Goal: Task Accomplishment & Management: Manage account settings

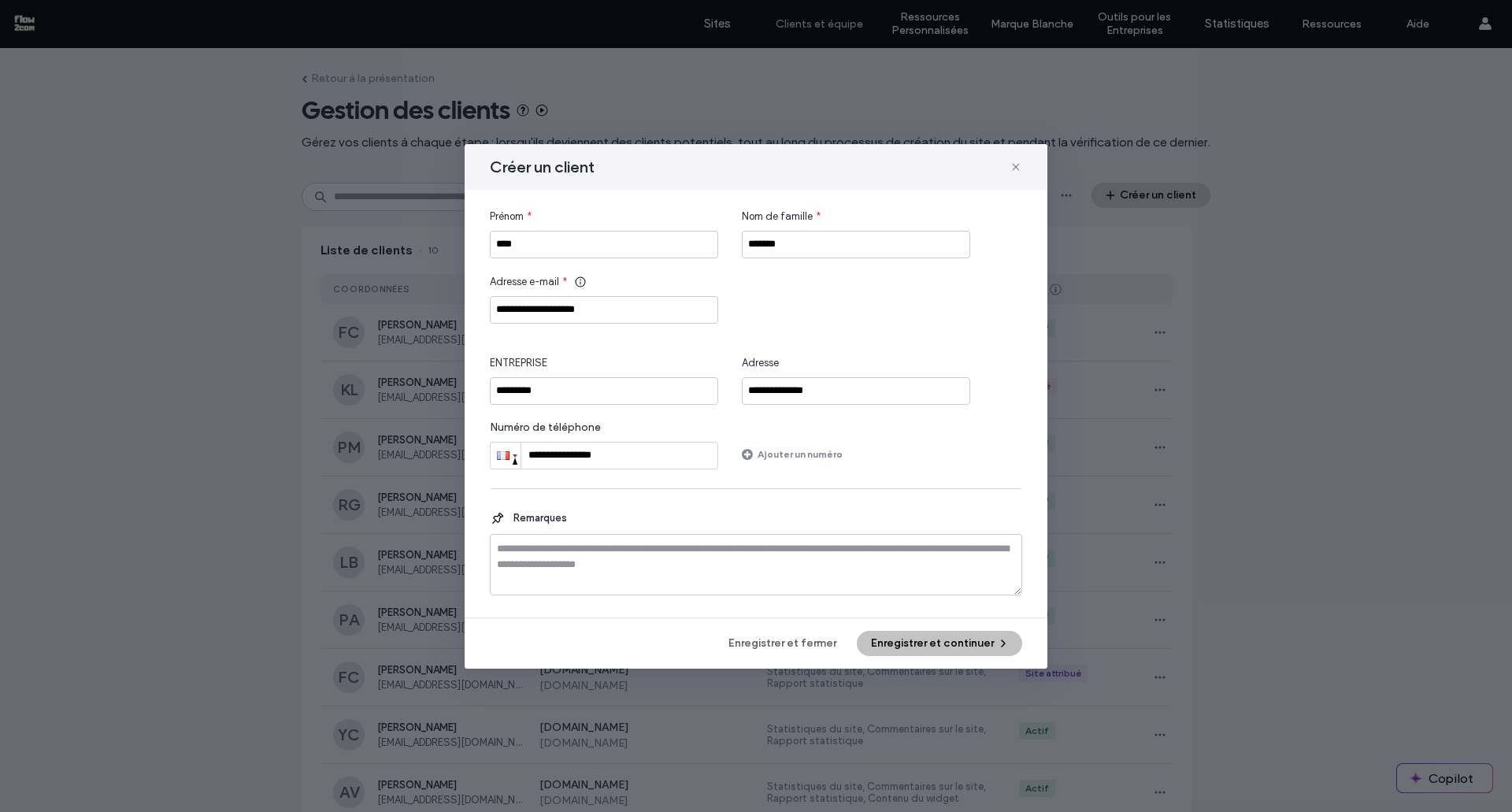
type input "**********"
click at [900, 639] on button "Enregistrer et continuer" at bounding box center [939, 643] width 165 height 25
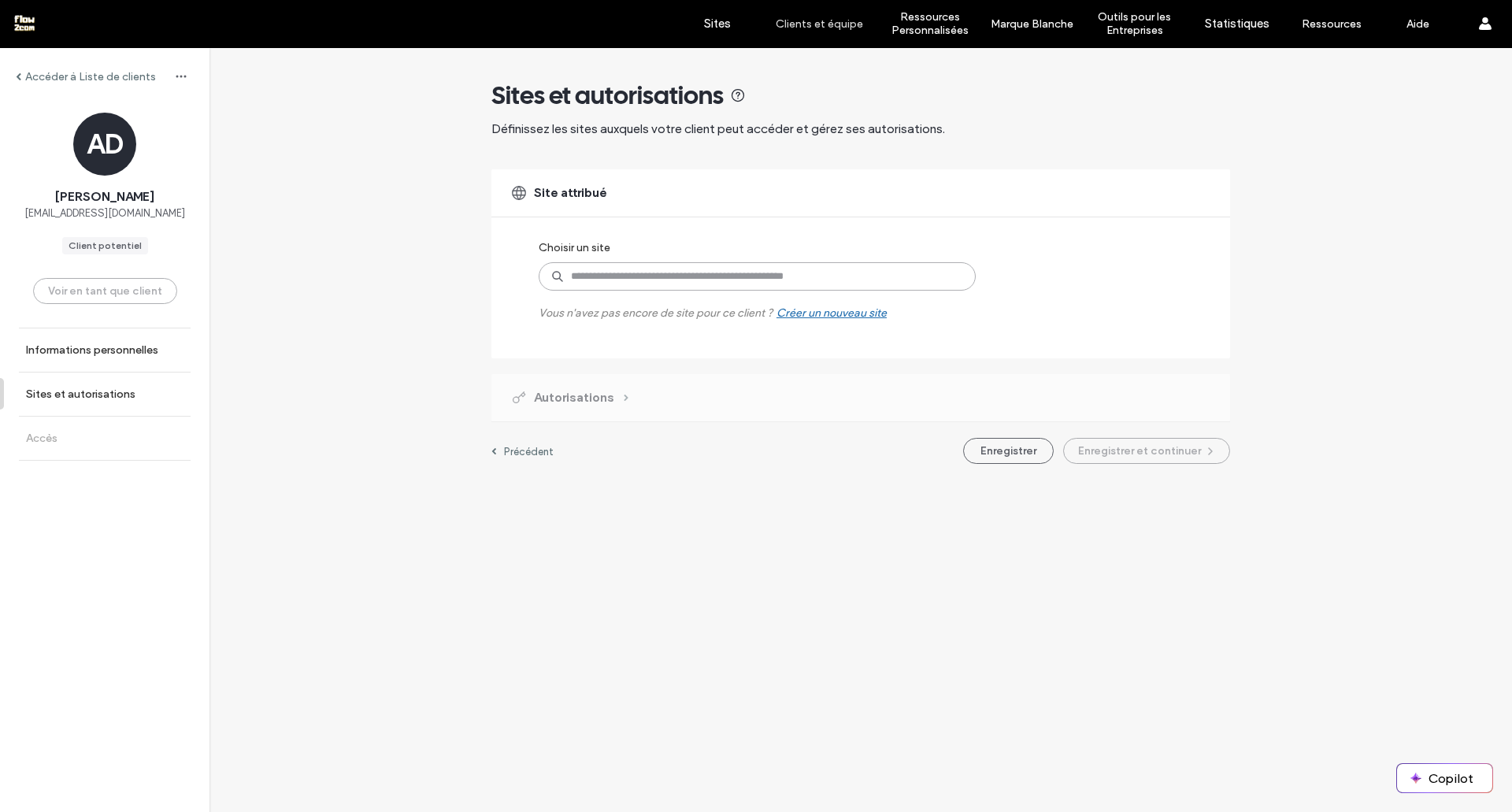
click at [621, 282] on input at bounding box center [757, 276] width 437 height 29
type input "***"
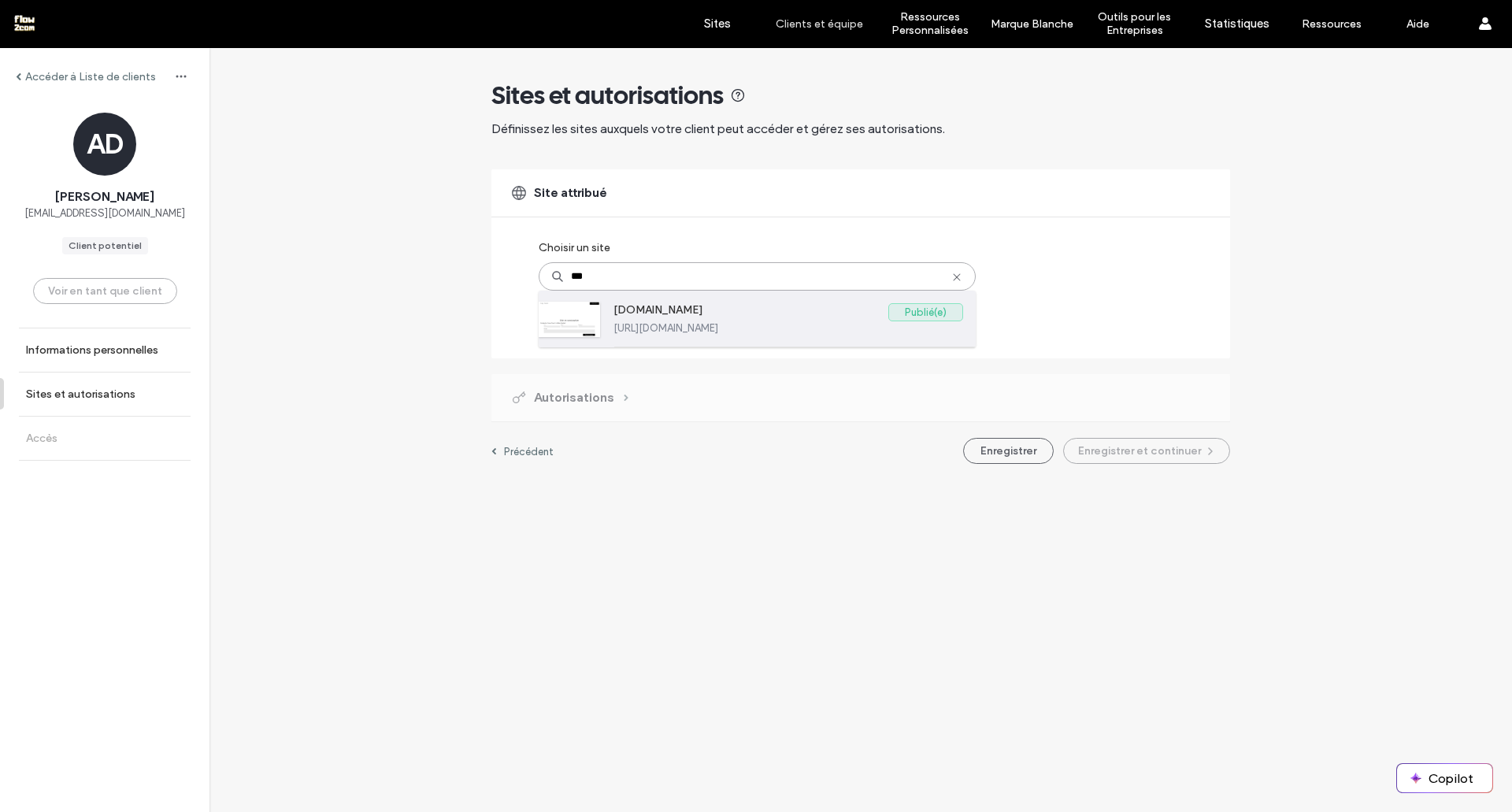
click at [671, 319] on label "www.cap-laser.fr" at bounding box center [751, 313] width 275 height 19
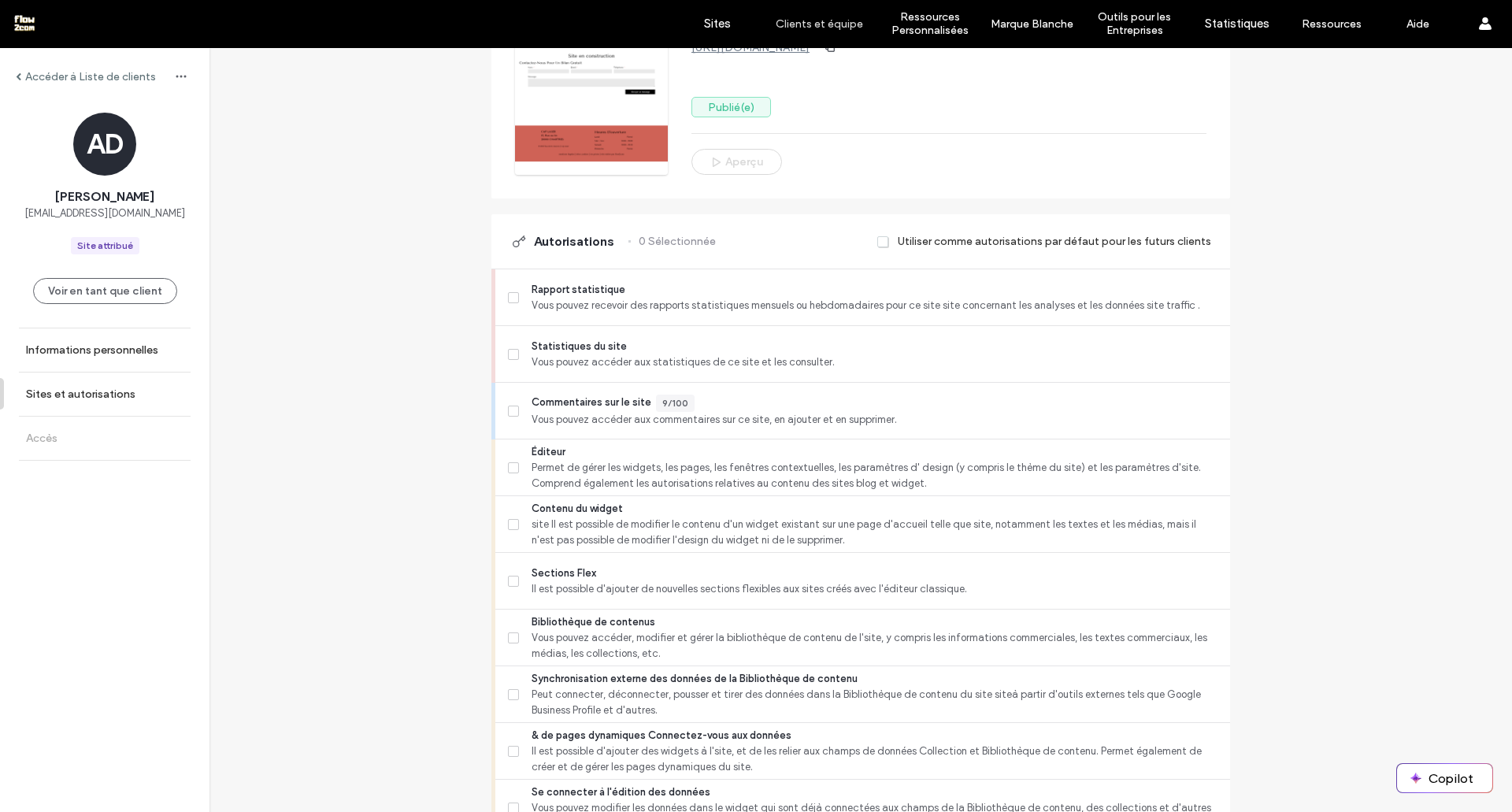
scroll to position [244, 0]
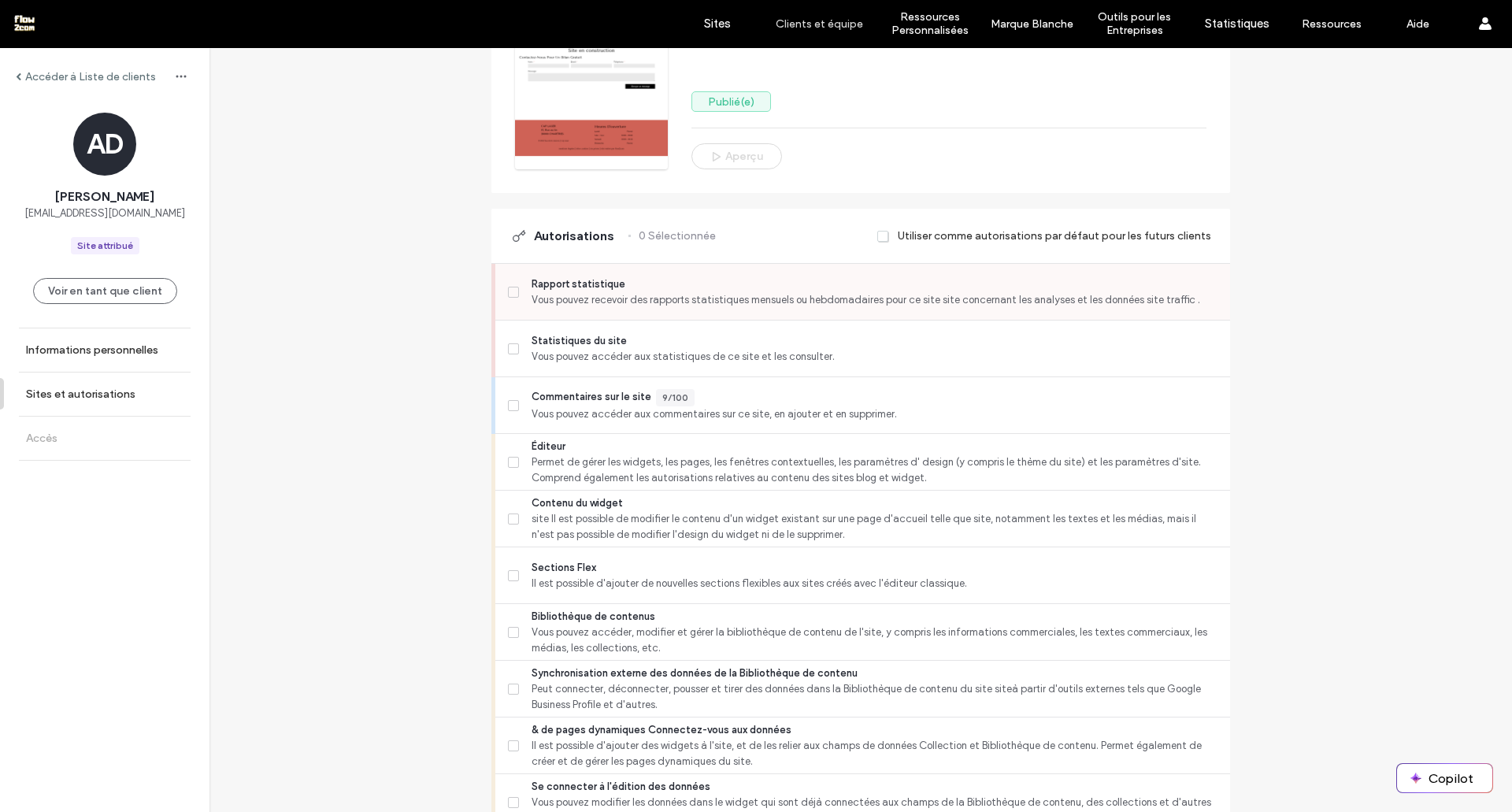
click at [508, 288] on span at bounding box center [513, 291] width 11 height 11
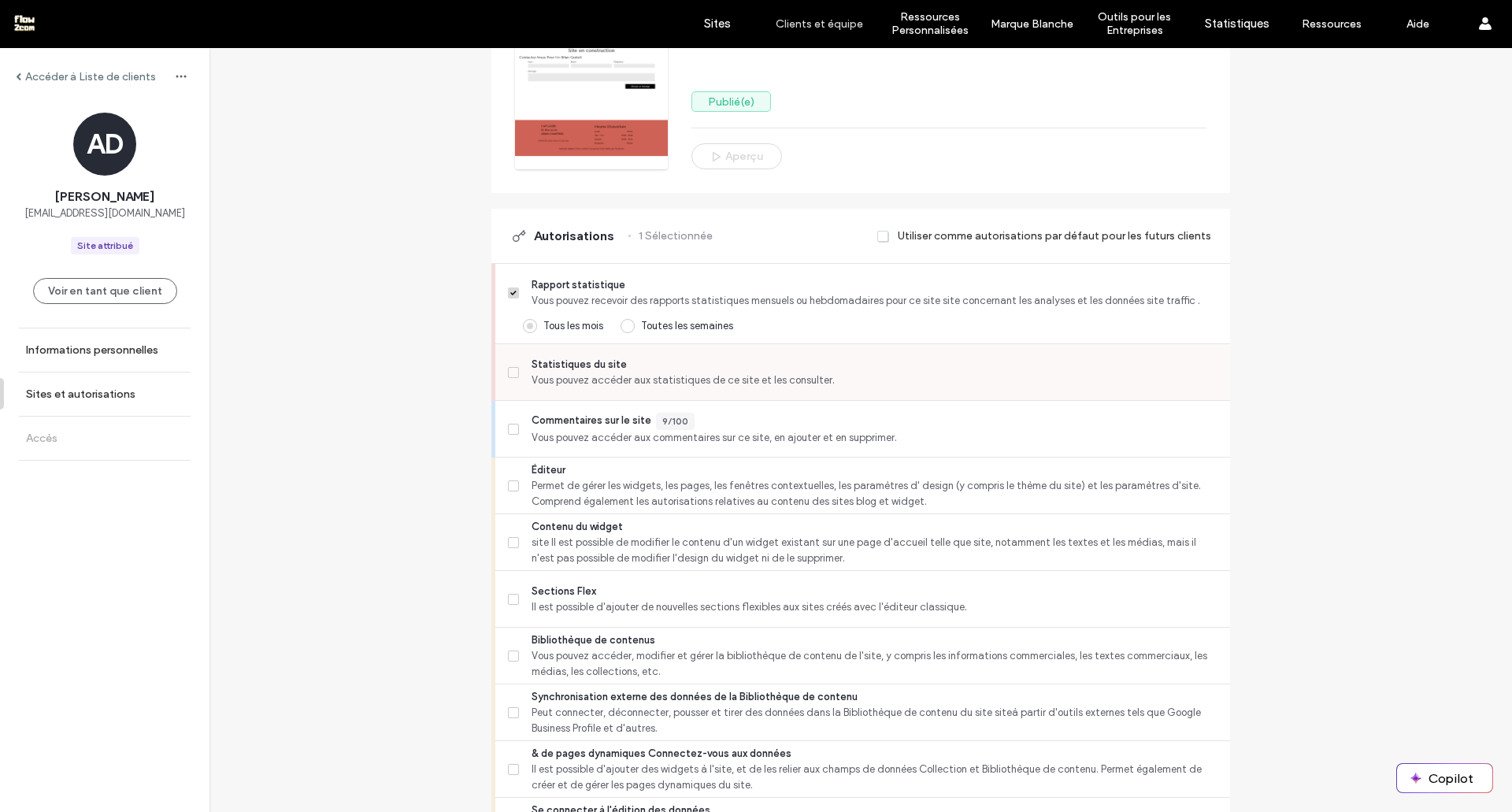
click at [511, 378] on label "Statistiques du site Vous pouvez accéder aux statistiques de ce site et les con…" at bounding box center [863, 372] width 709 height 32
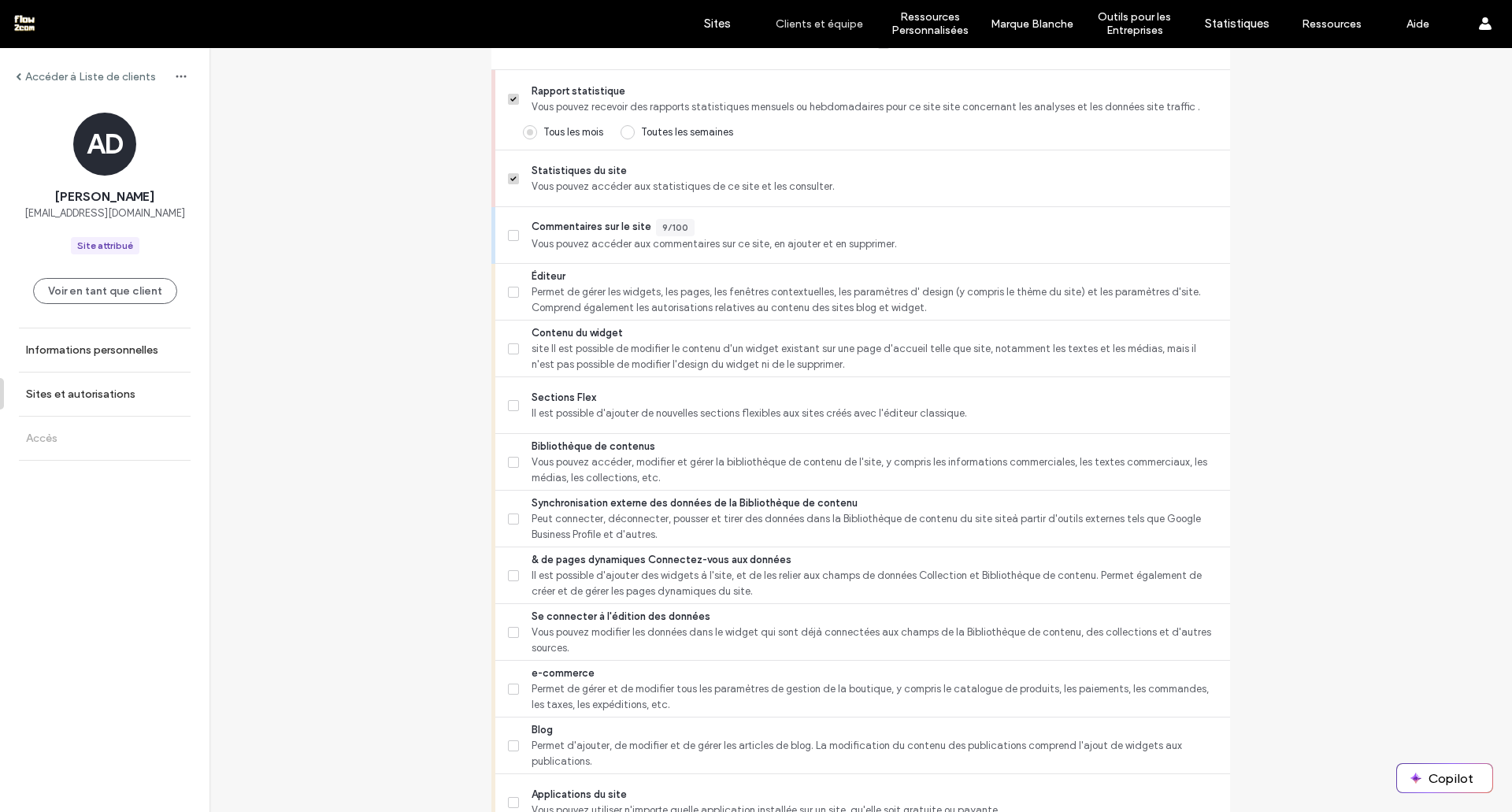
scroll to position [438, 0]
click at [531, 458] on span "Vous pouvez accéder, modifier et gérer la bibliothèque de contenu de l'site, y …" at bounding box center [873, 469] width 686 height 32
click at [508, 344] on span at bounding box center [513, 347] width 11 height 11
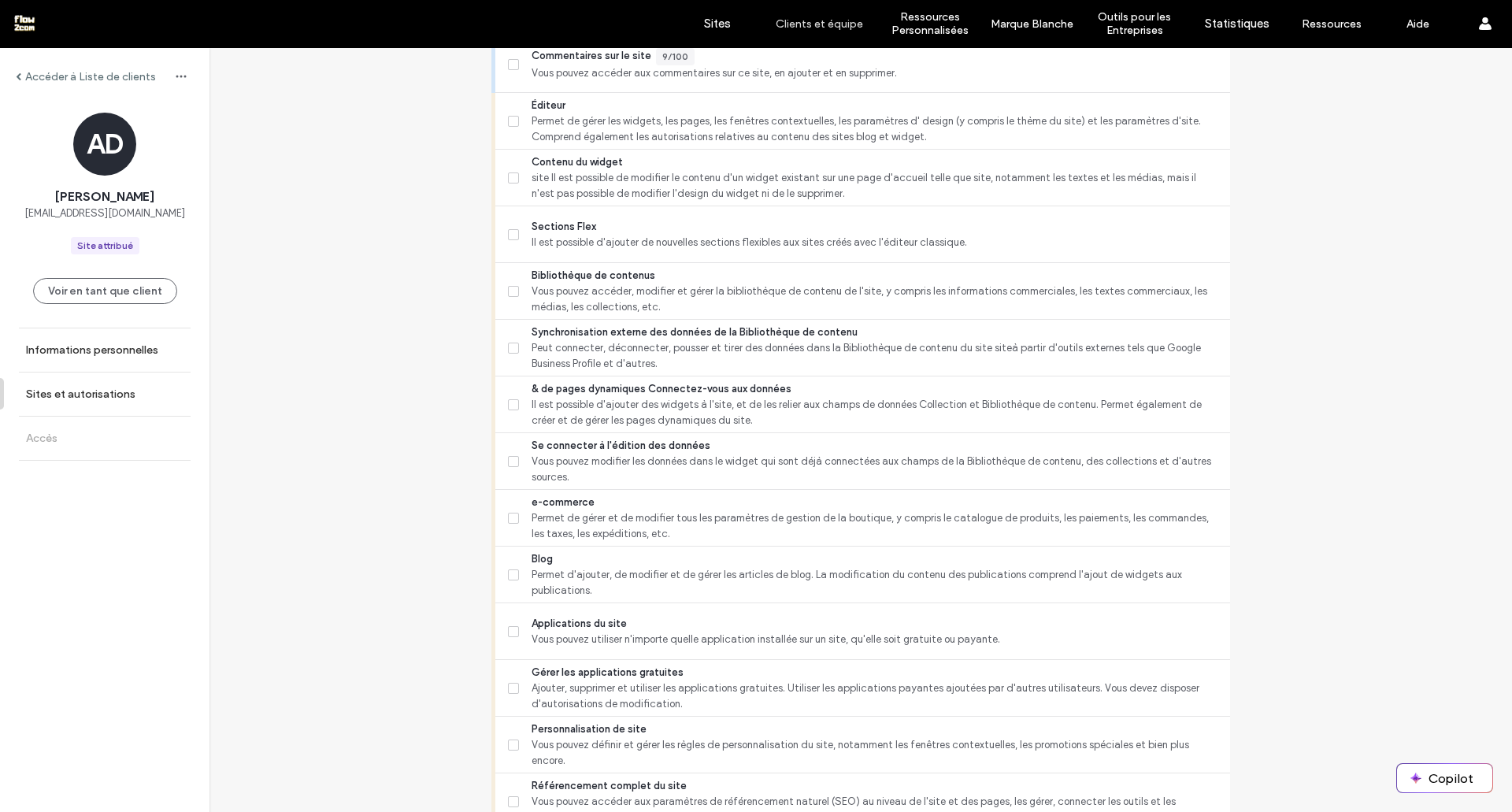
scroll to position [575, 0]
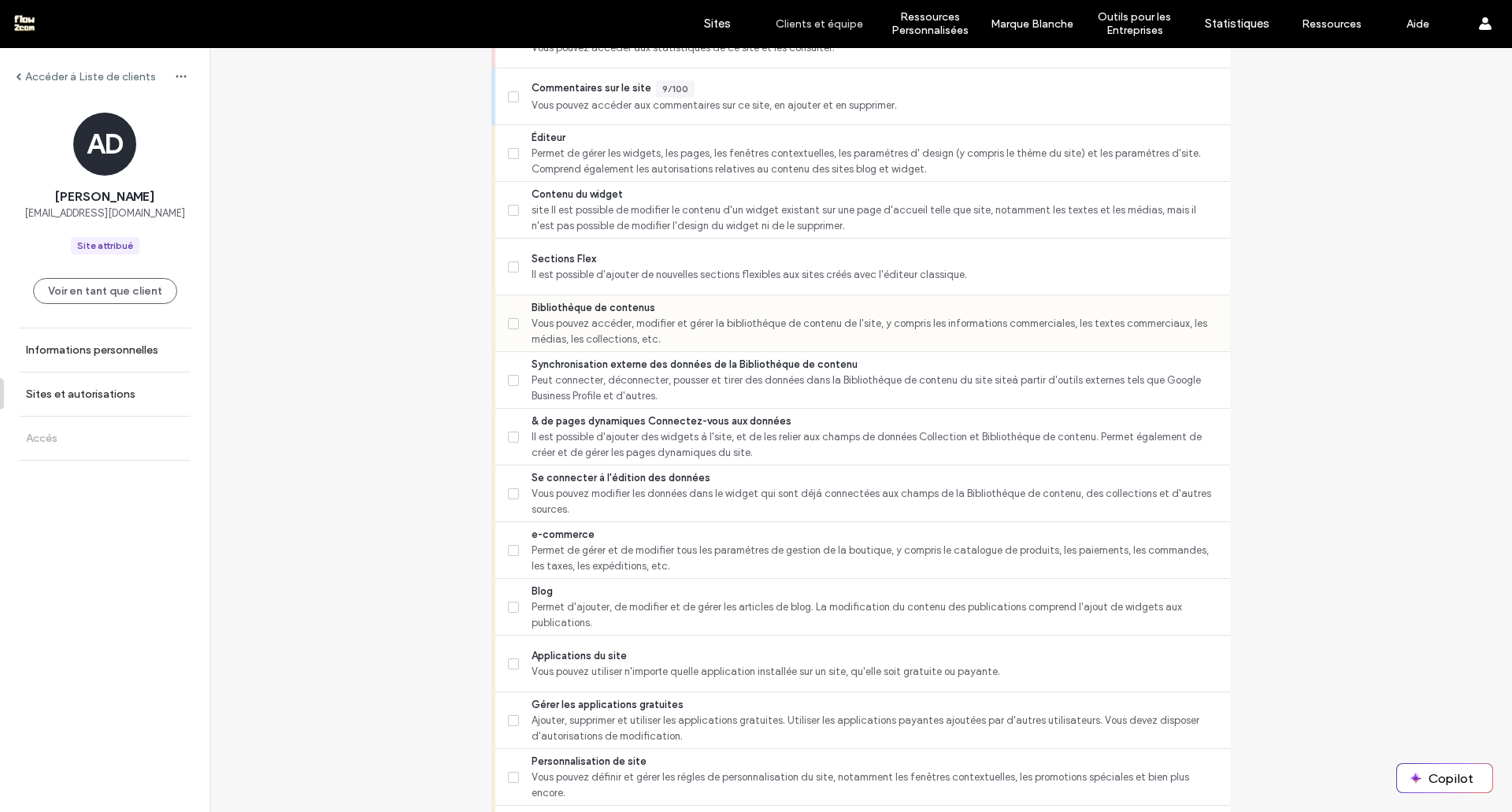
click at [530, 349] on div "Bibliothèque de contenus Vous pouvez accéder, modifier et gérer la bibliothèque…" at bounding box center [869, 323] width 722 height 56
click at [531, 340] on span "Vous pouvez accéder, modifier et gérer la bibliothèque de contenu de l'site, y …" at bounding box center [873, 331] width 686 height 32
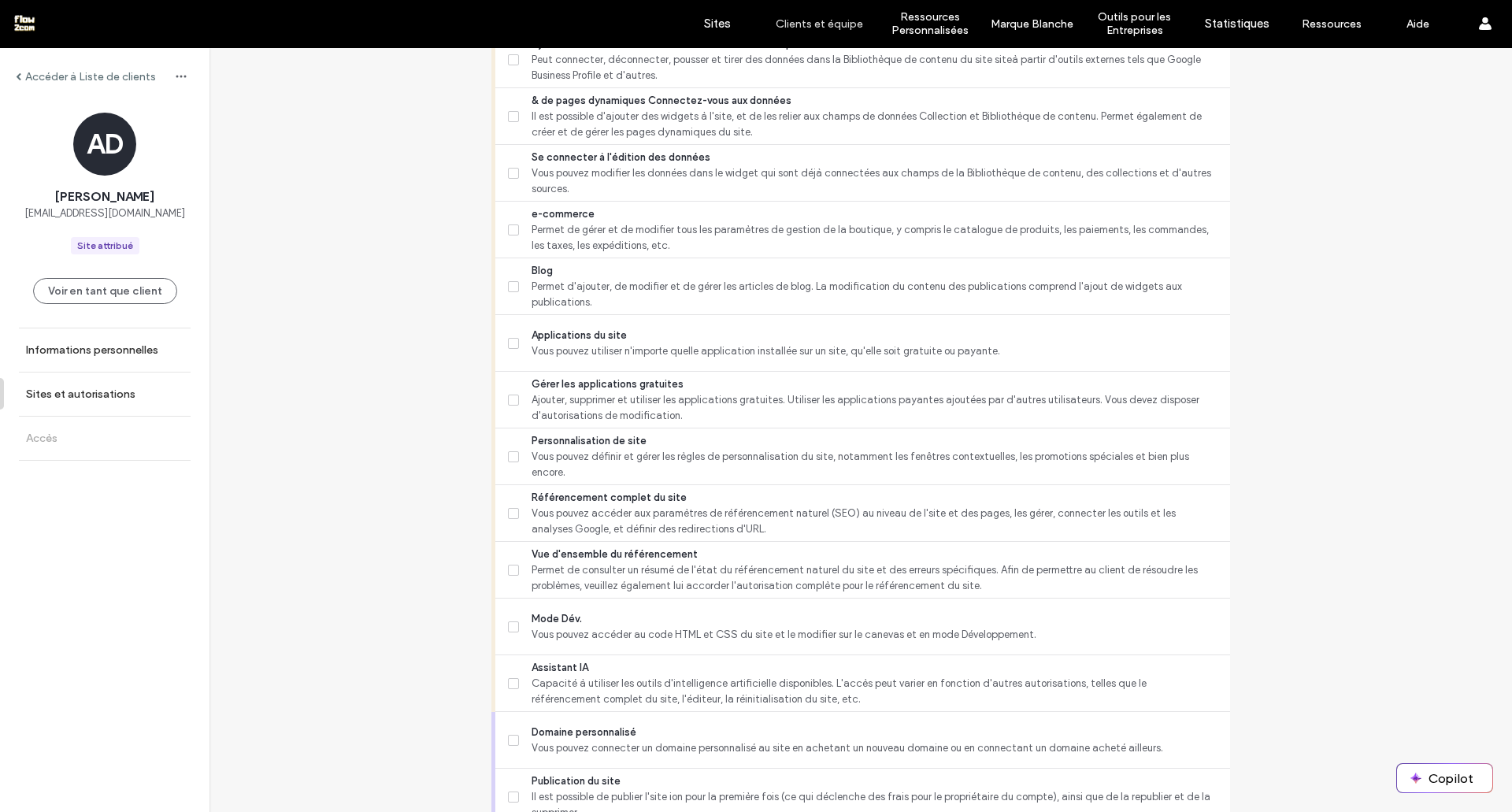
scroll to position [1137, 0]
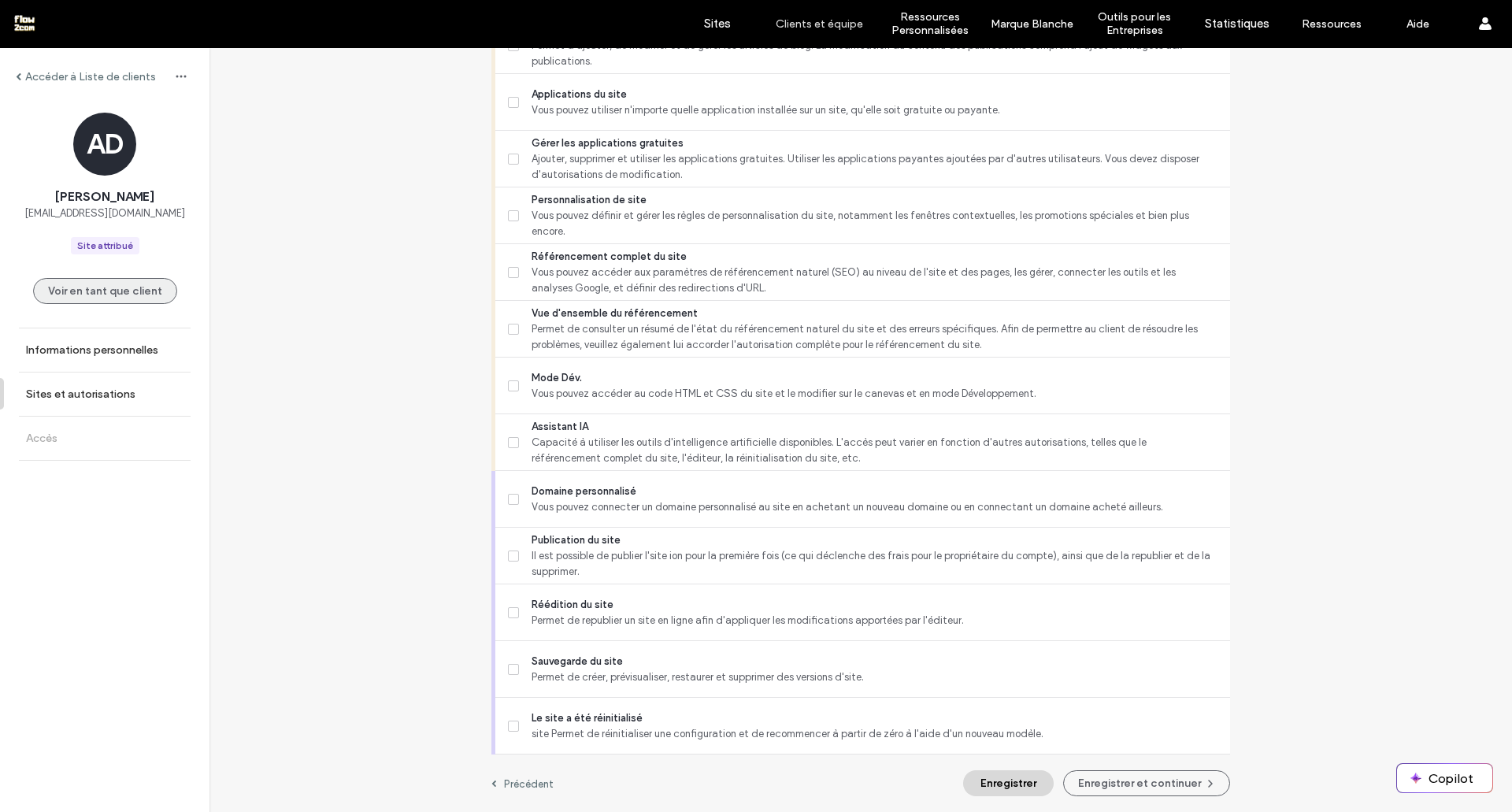
click at [112, 286] on button "Voir en tant que client" at bounding box center [105, 290] width 144 height 26
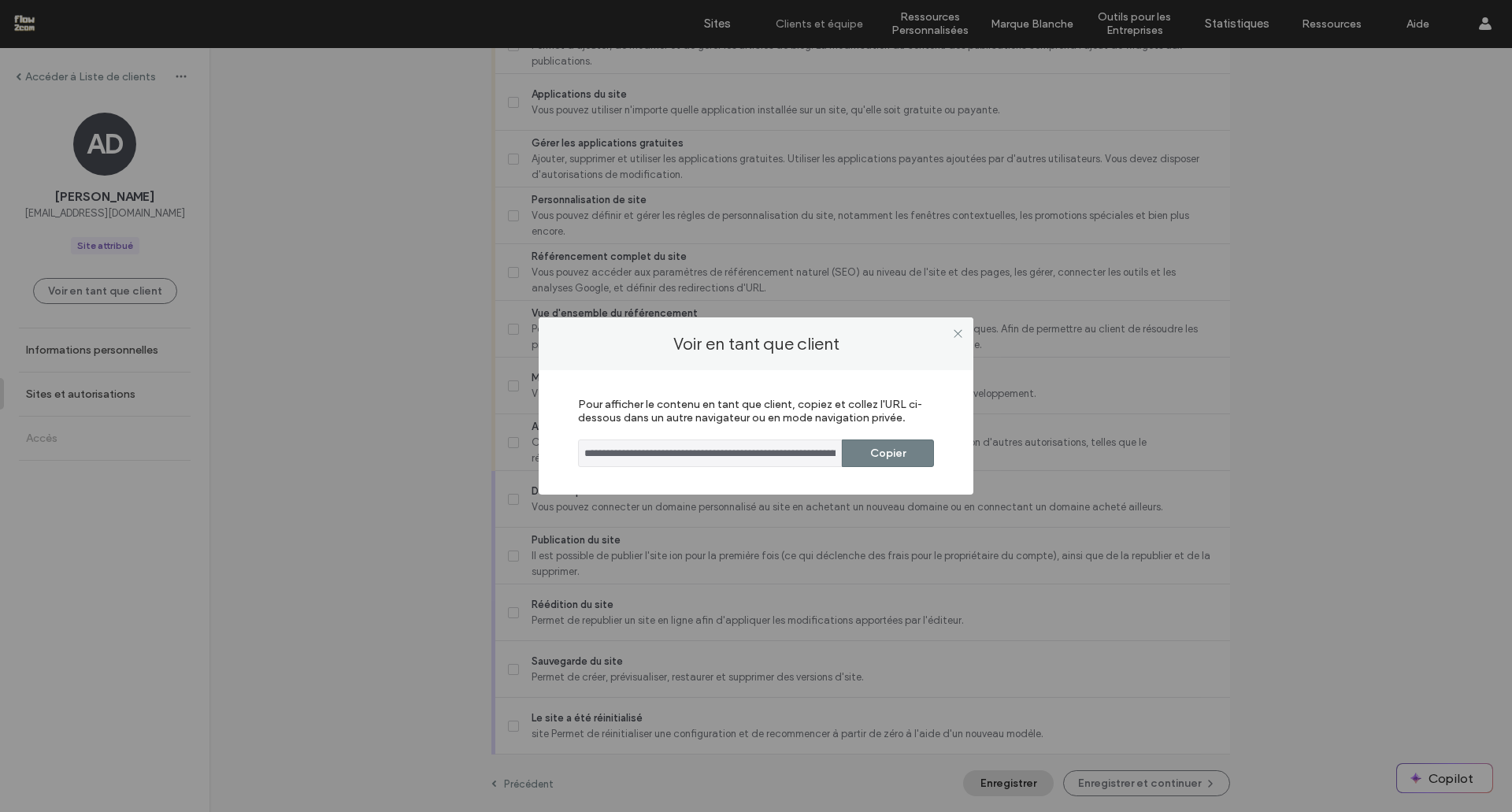
click at [875, 449] on button "Copier" at bounding box center [888, 452] width 92 height 28
click at [930, 758] on div "**********" at bounding box center [756, 406] width 1512 height 812
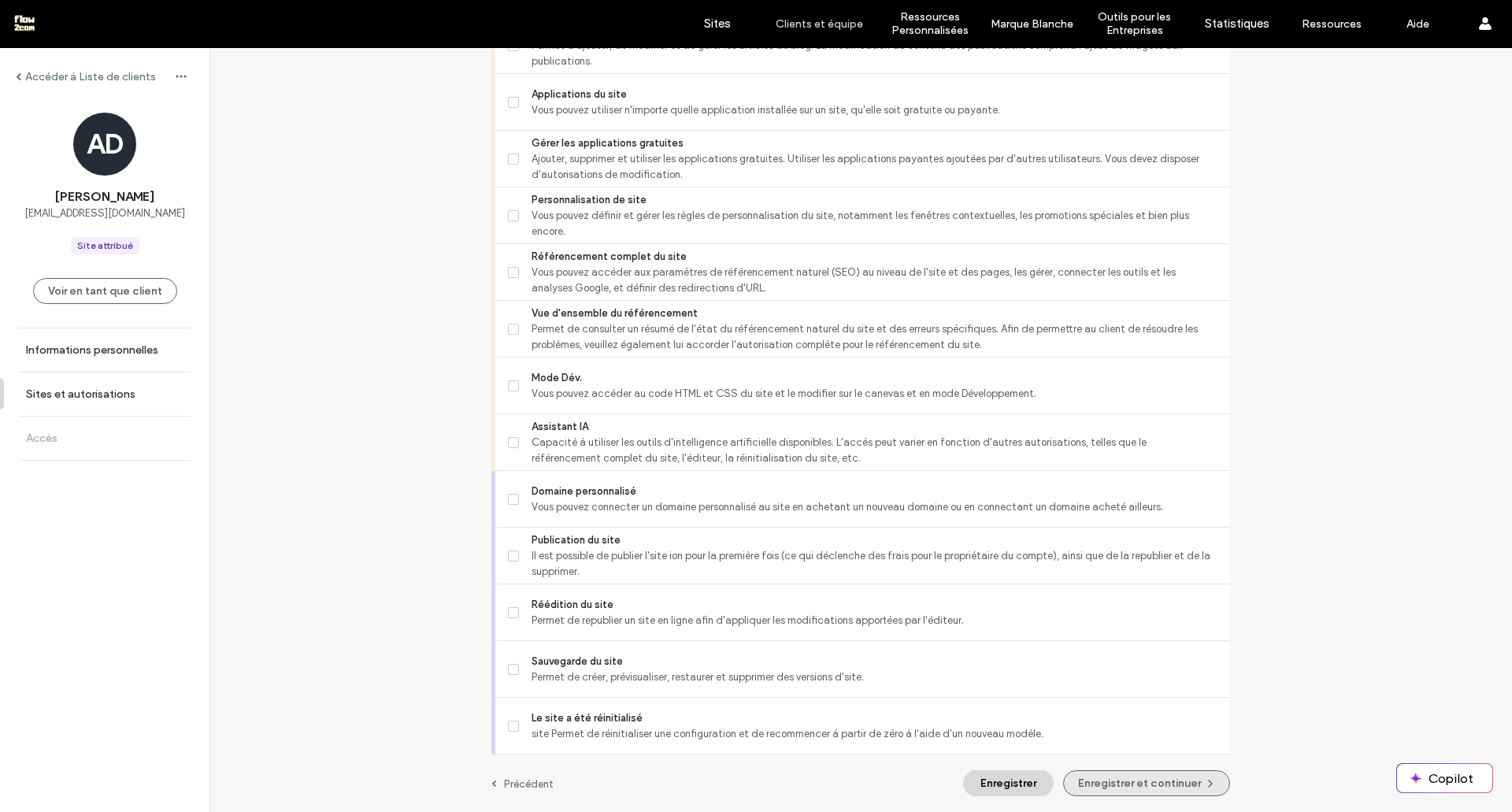
click at [1094, 789] on button "Enregistrer et continuer" at bounding box center [1147, 782] width 167 height 26
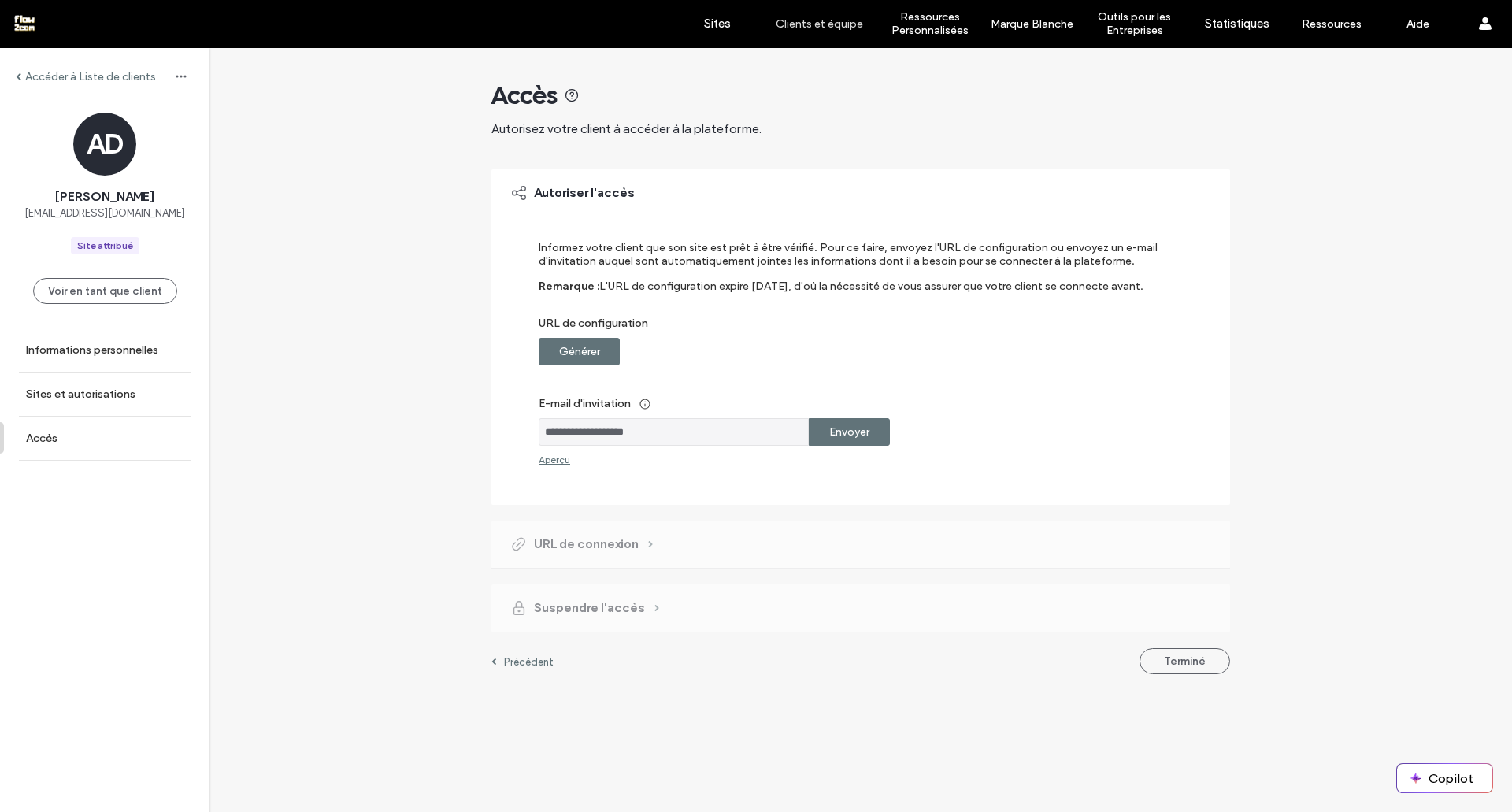
click at [588, 351] on label "Générer" at bounding box center [579, 351] width 41 height 29
drag, startPoint x: 601, startPoint y: 364, endPoint x: 613, endPoint y: 382, distance: 21.6
click at [613, 382] on div "**********" at bounding box center [850, 353] width 623 height 224
click at [582, 360] on label "Générer" at bounding box center [579, 351] width 41 height 29
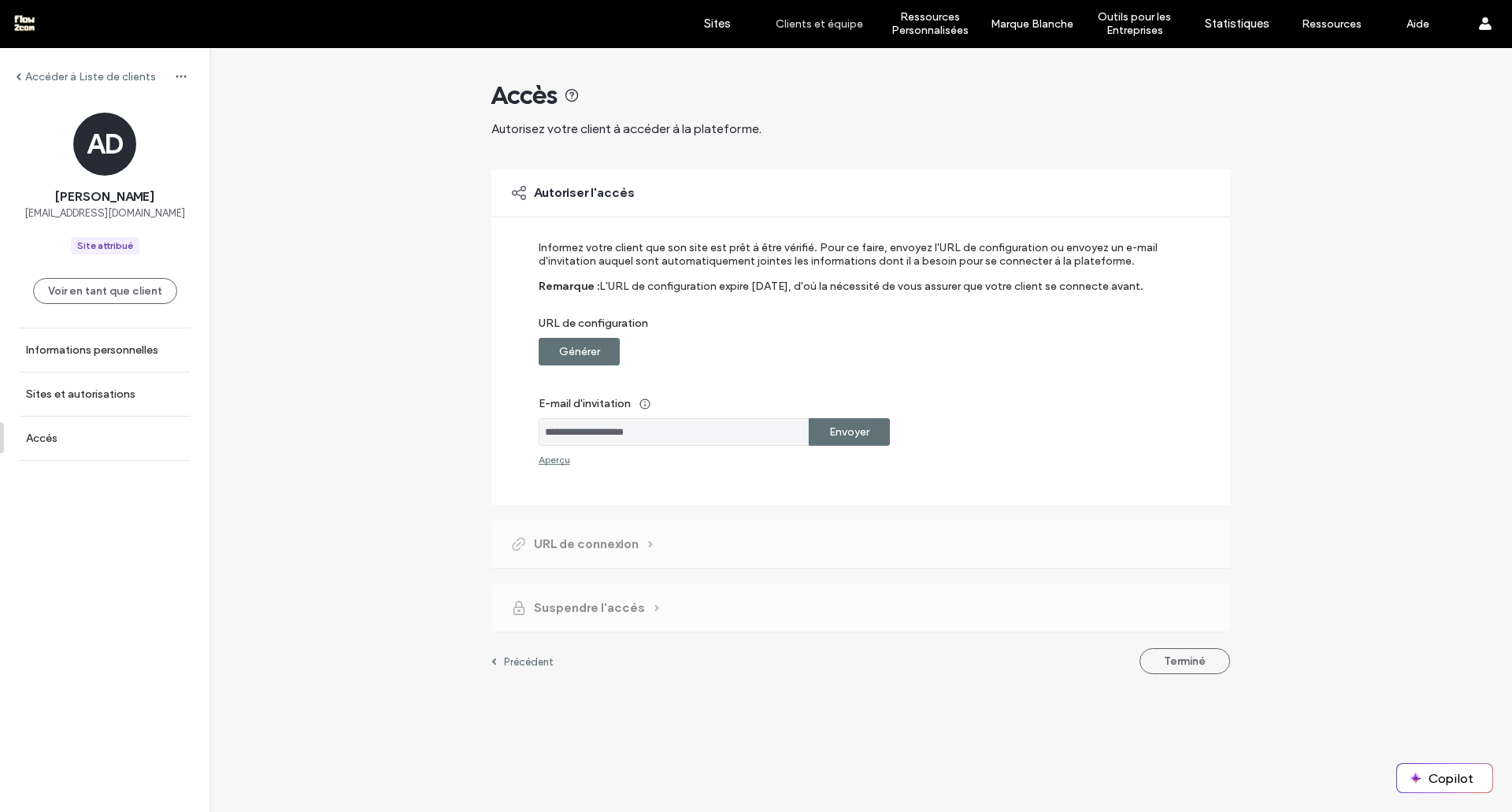
click at [717, 344] on div "URL de configuration Générer" at bounding box center [850, 340] width 623 height 49
click at [981, 494] on div "**********" at bounding box center [860, 337] width 738 height 336
click at [583, 355] on label "Générer" at bounding box center [579, 351] width 41 height 29
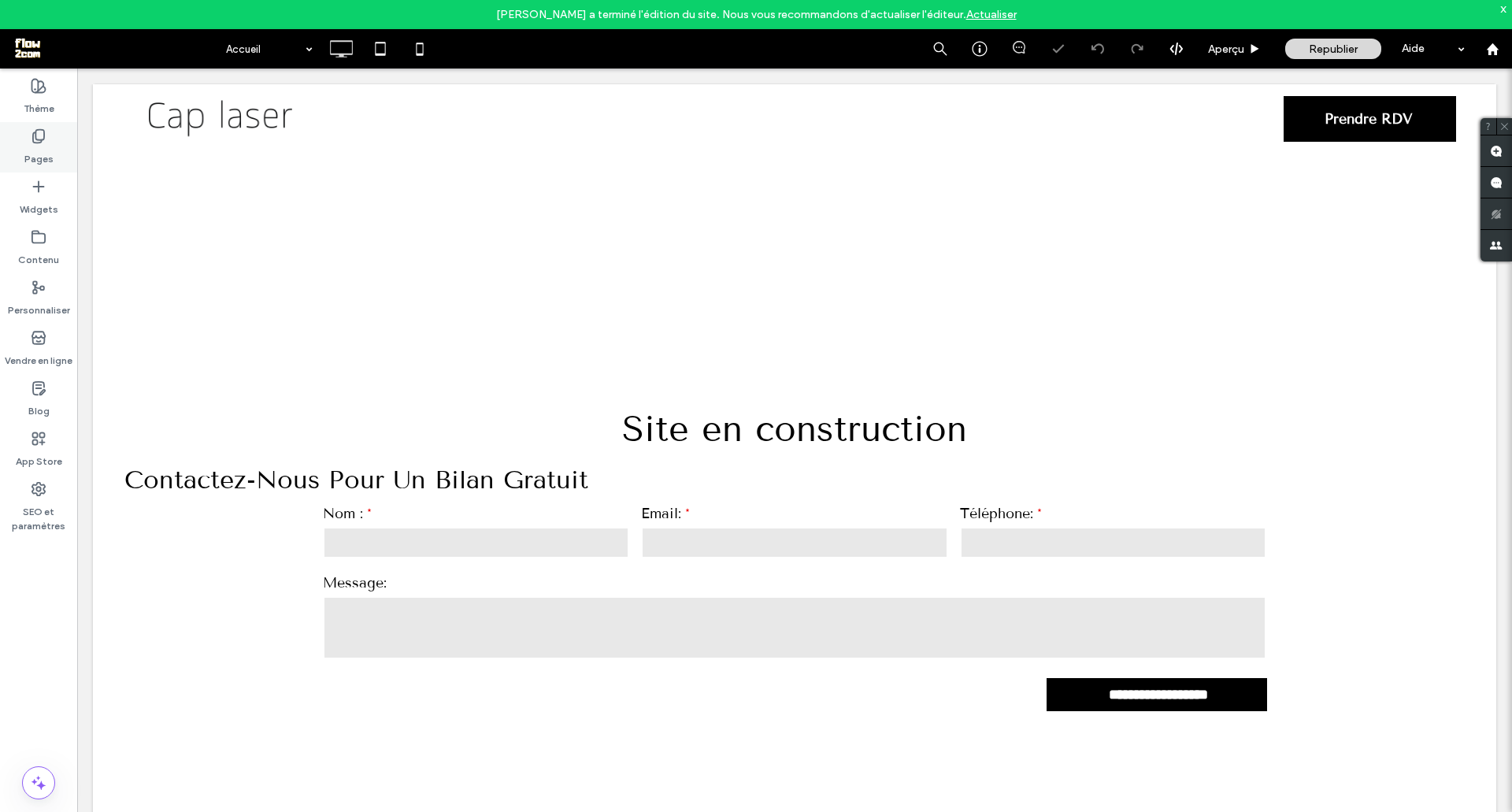
click at [28, 155] on label "Pages" at bounding box center [38, 154] width 29 height 22
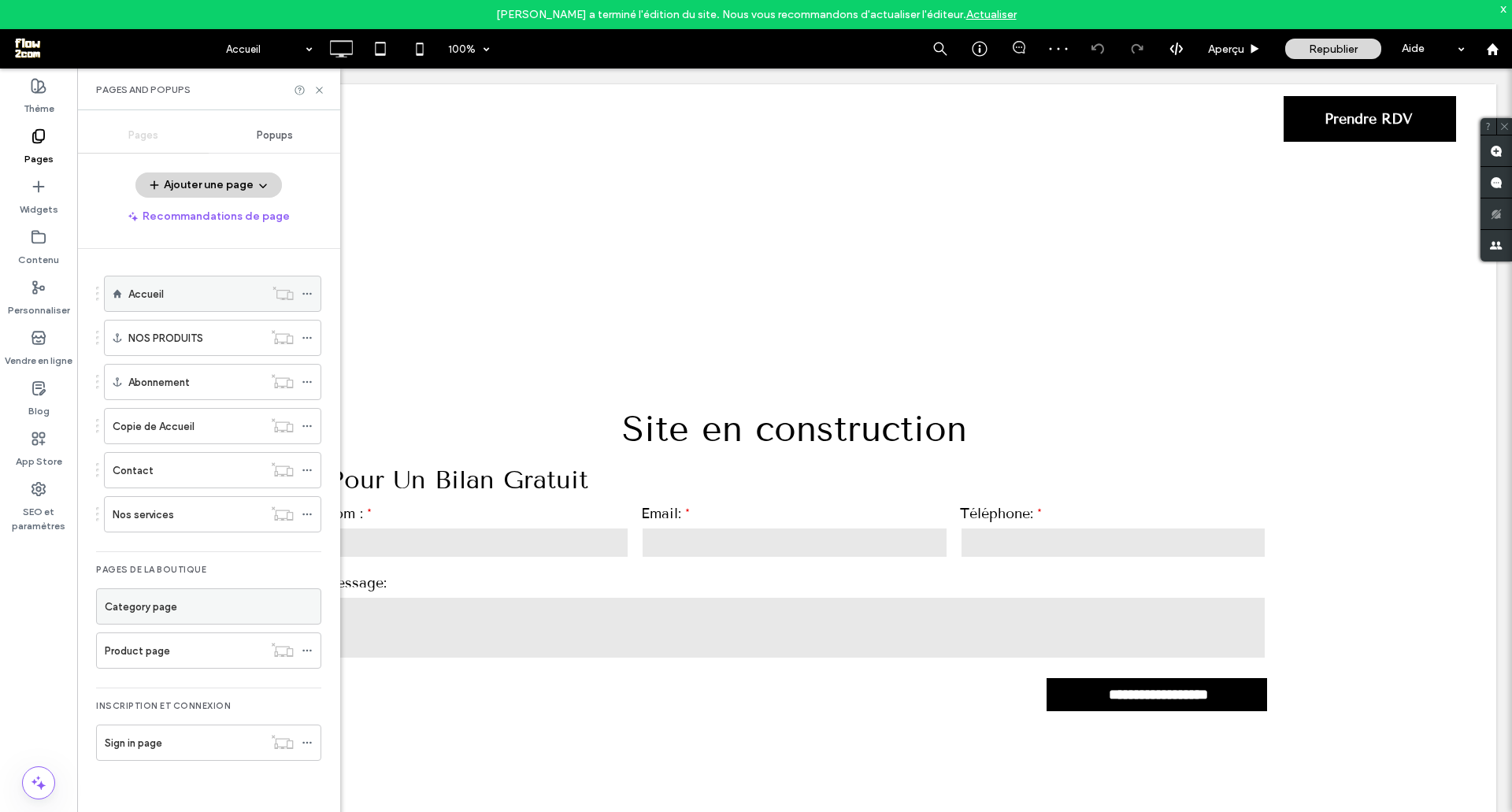
click at [231, 291] on div "Accueil" at bounding box center [197, 293] width 136 height 16
click at [244, 341] on div "NOS PRODUITS" at bounding box center [196, 337] width 134 height 16
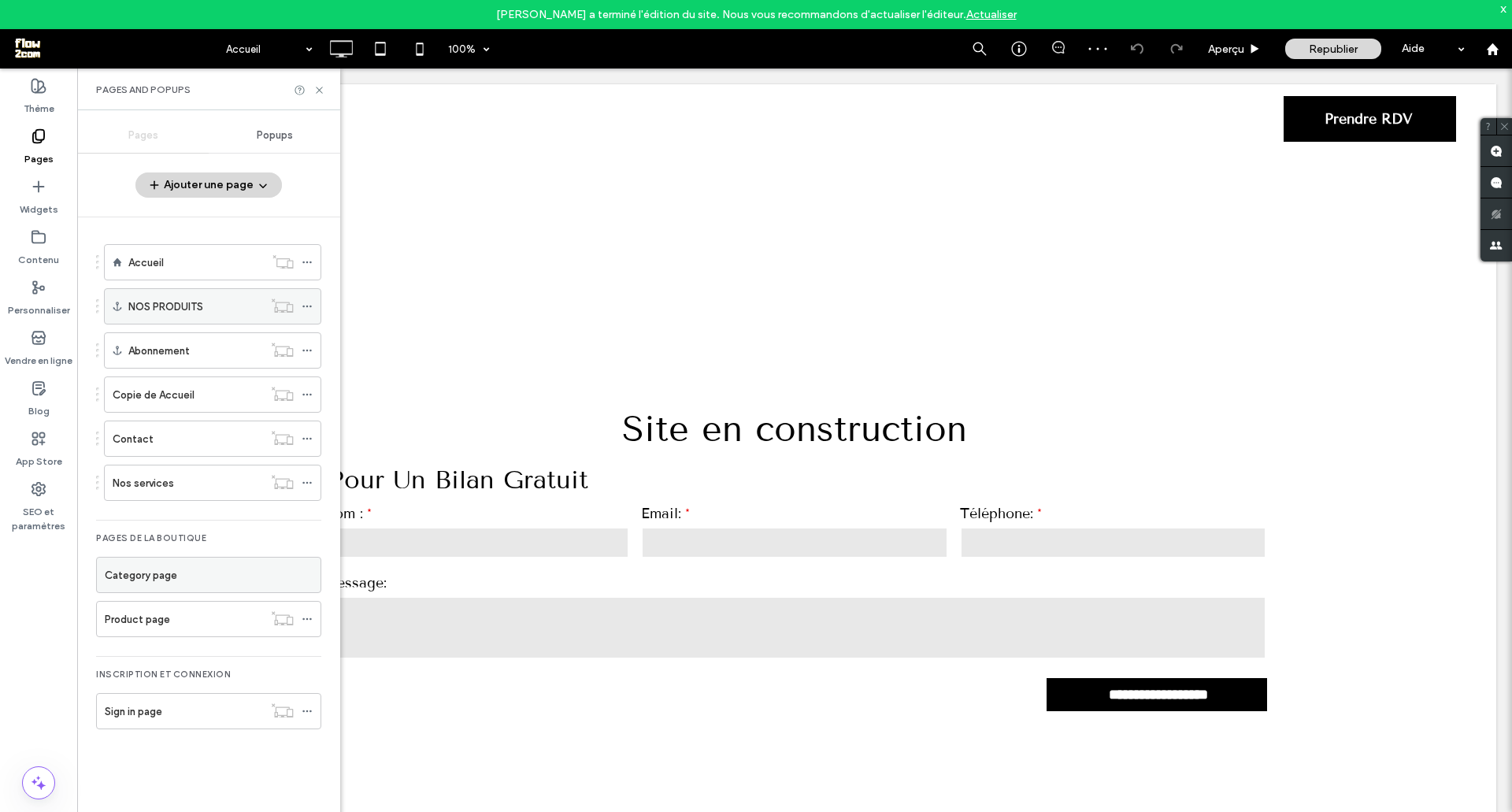
click at [306, 304] on icon at bounding box center [306, 306] width 11 height 11
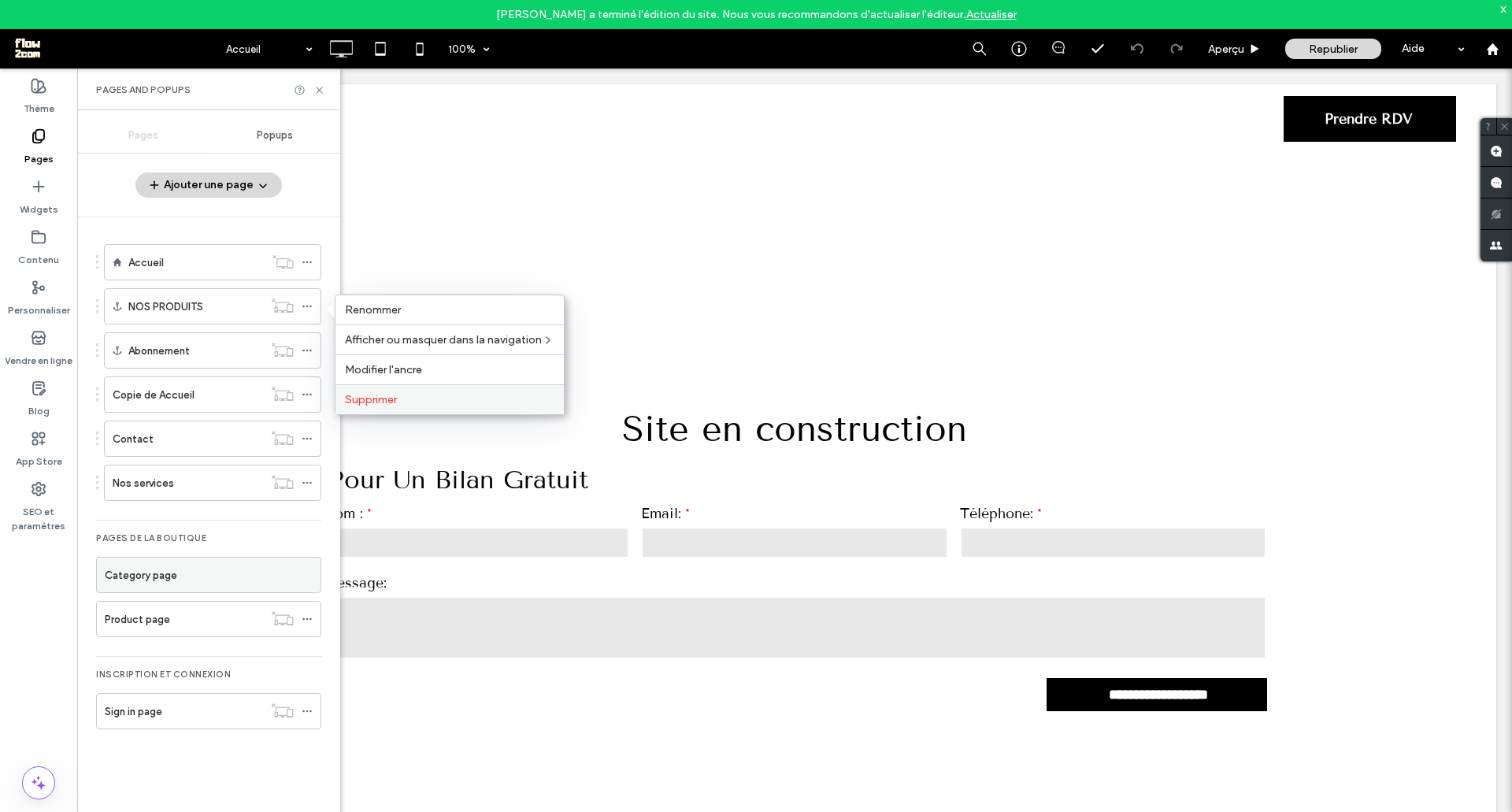
click at [380, 401] on span "Supprimer" at bounding box center [371, 400] width 52 height 13
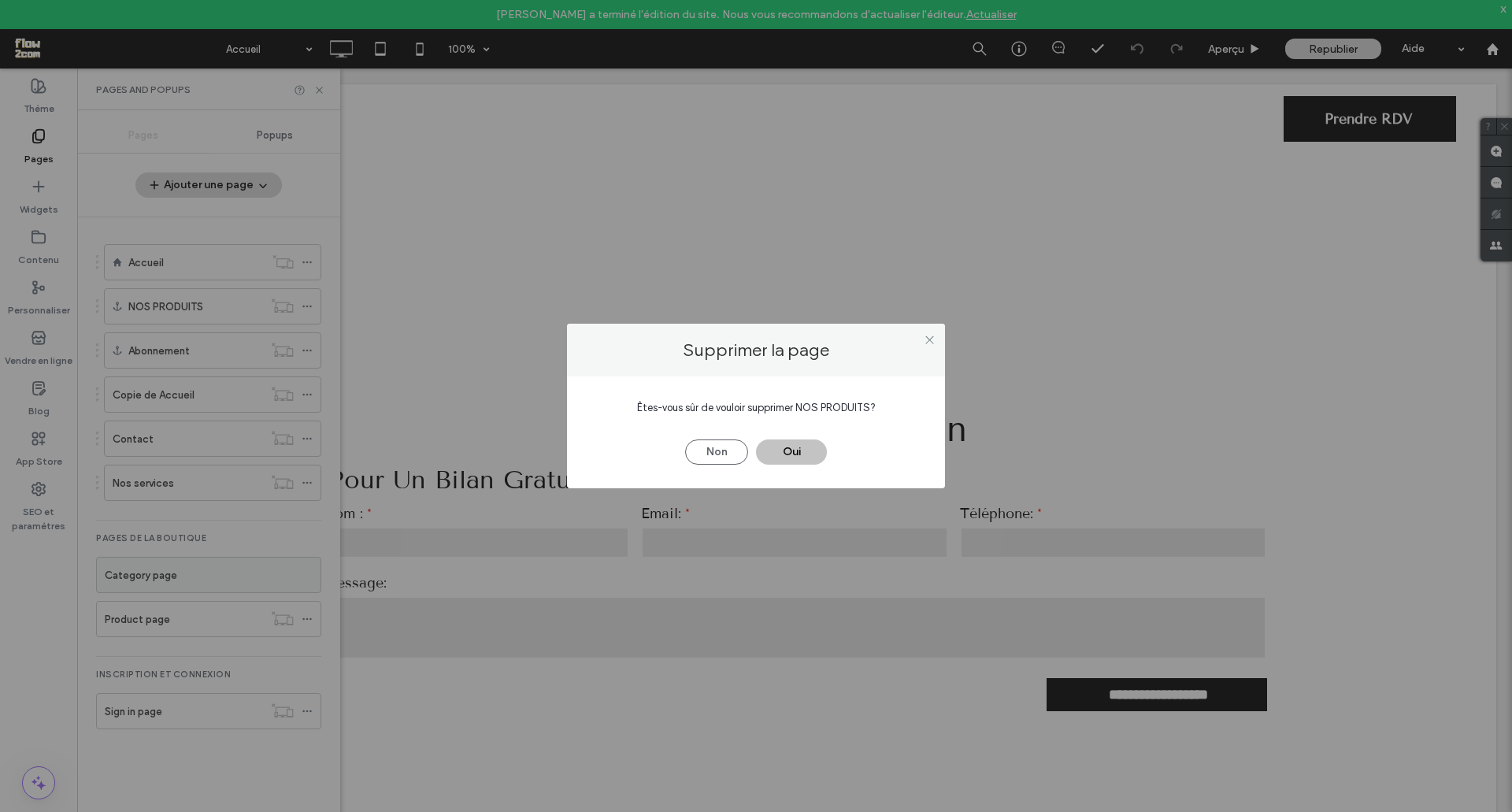
click at [790, 446] on button "Oui" at bounding box center [791, 452] width 71 height 25
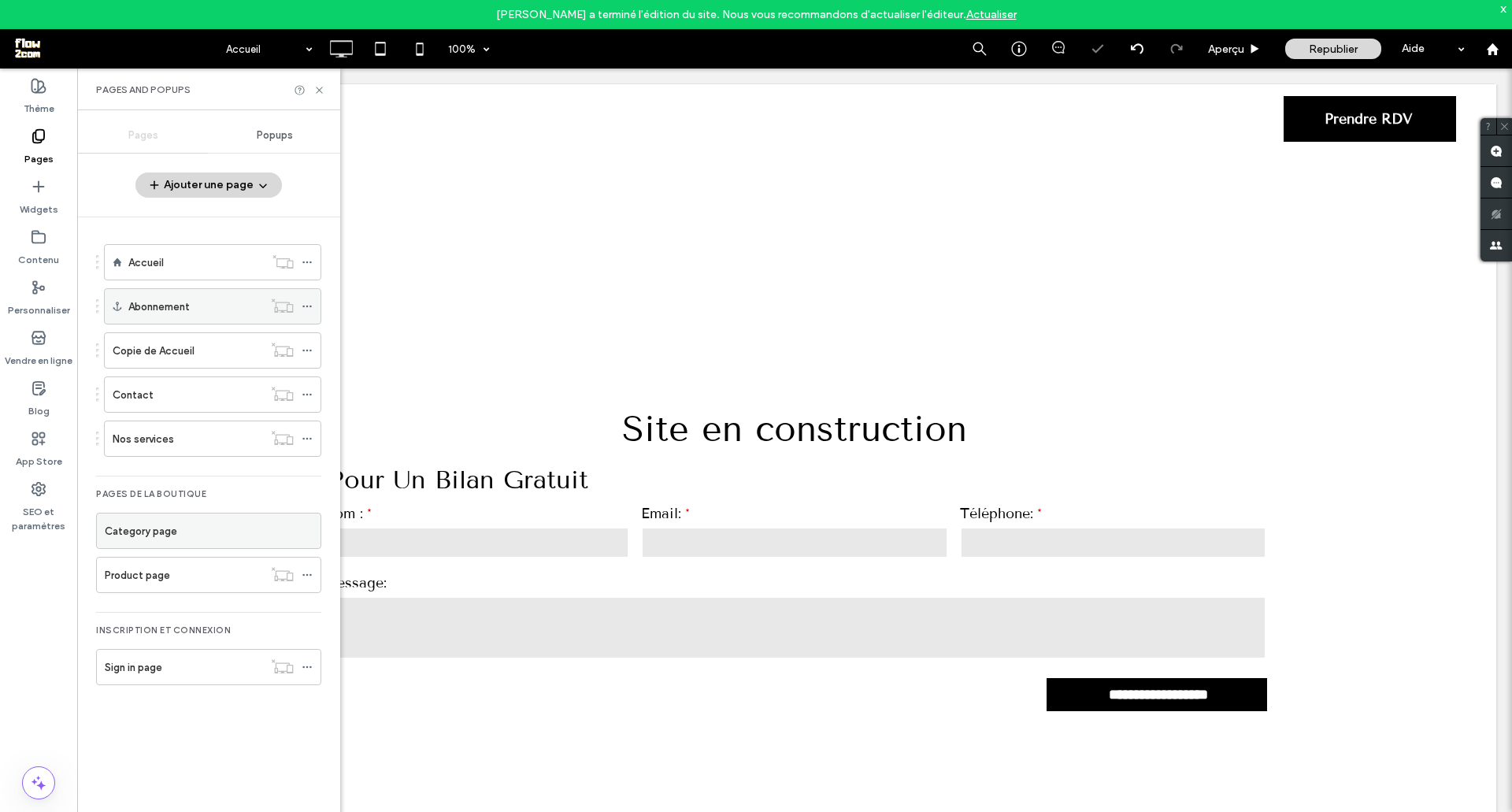
click at [308, 307] on icon at bounding box center [306, 306] width 11 height 11
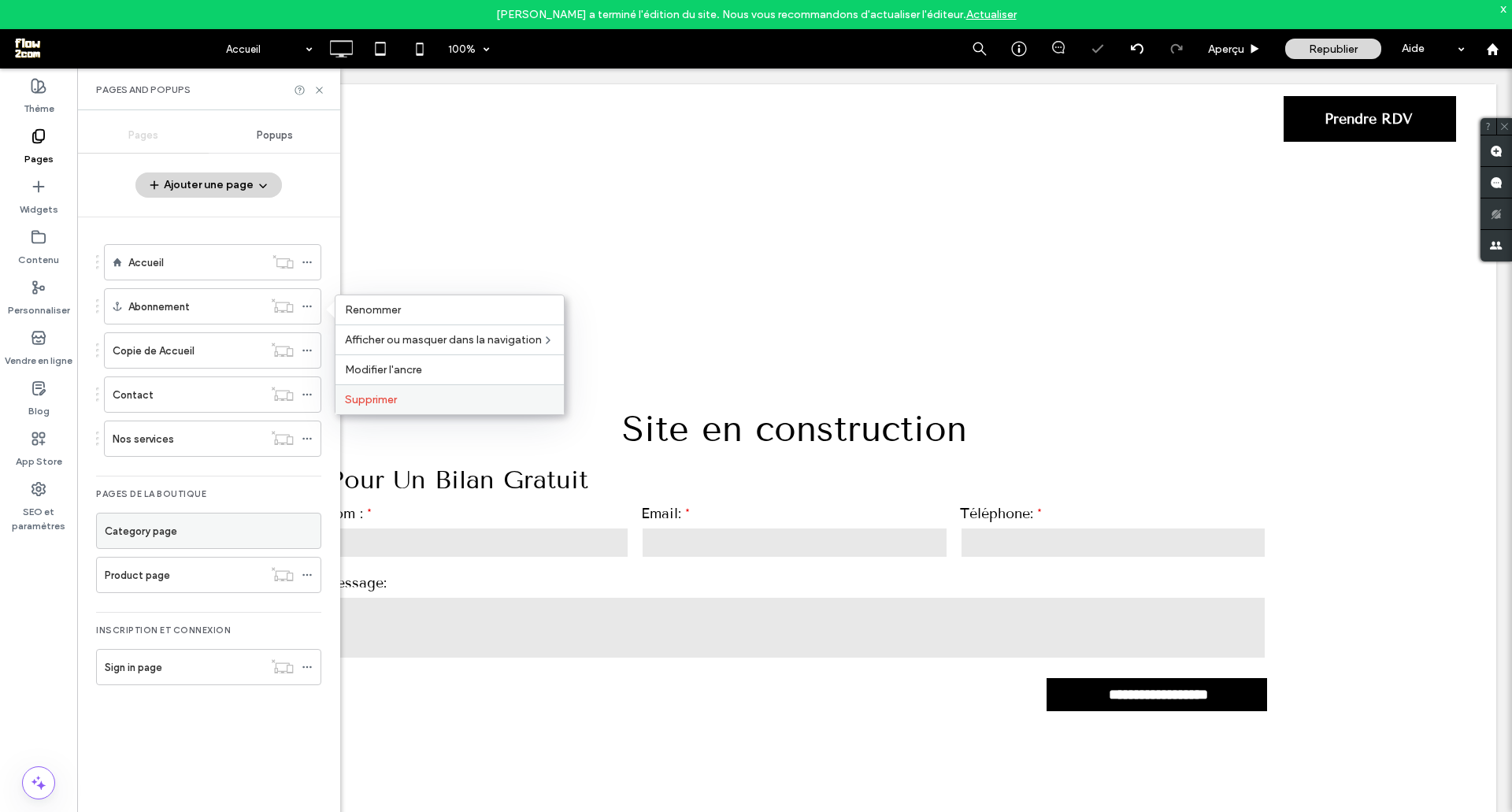
click at [449, 401] on label "Supprimer" at bounding box center [450, 400] width 209 height 13
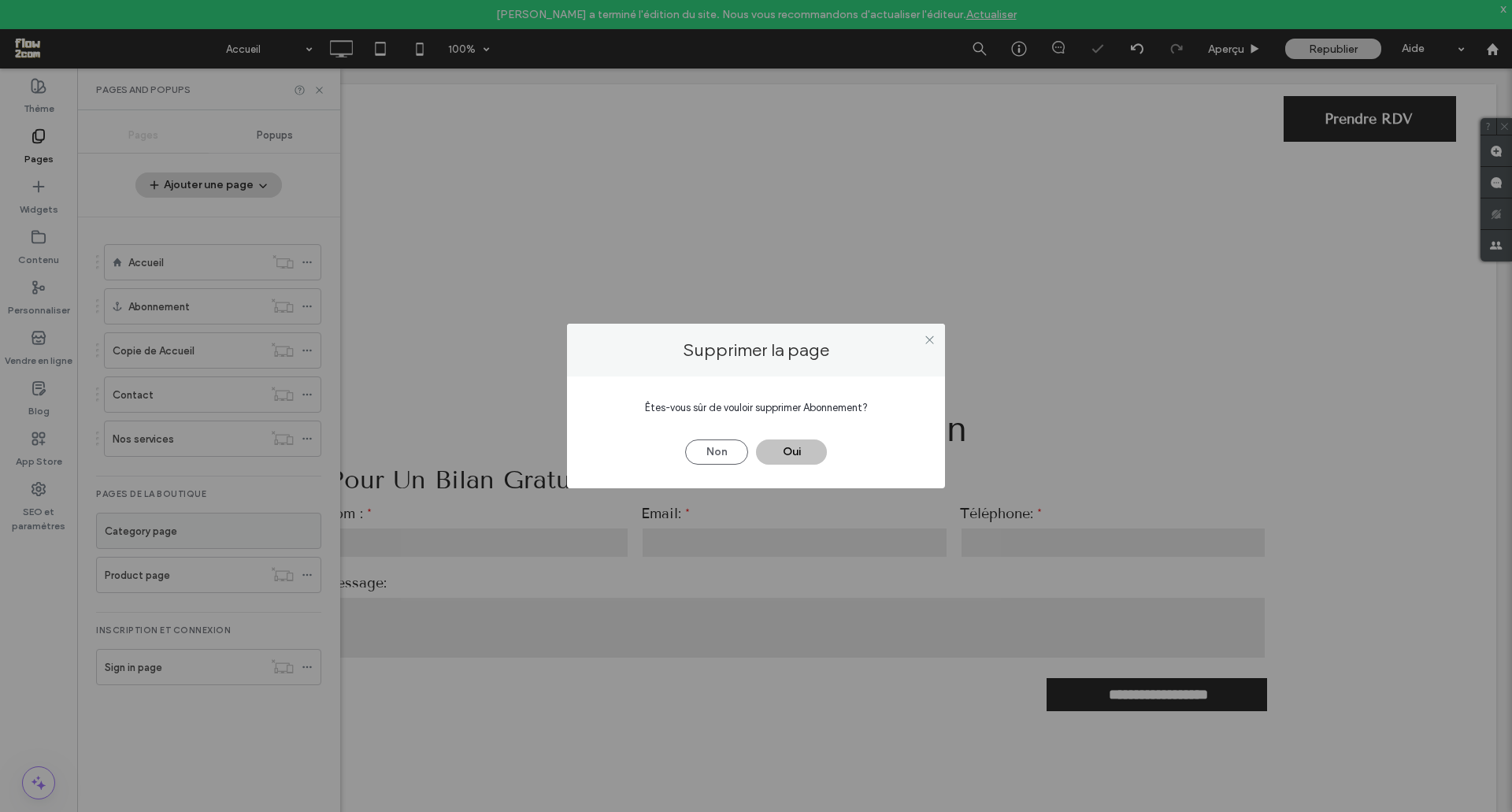
click at [807, 445] on button "Oui" at bounding box center [791, 452] width 71 height 25
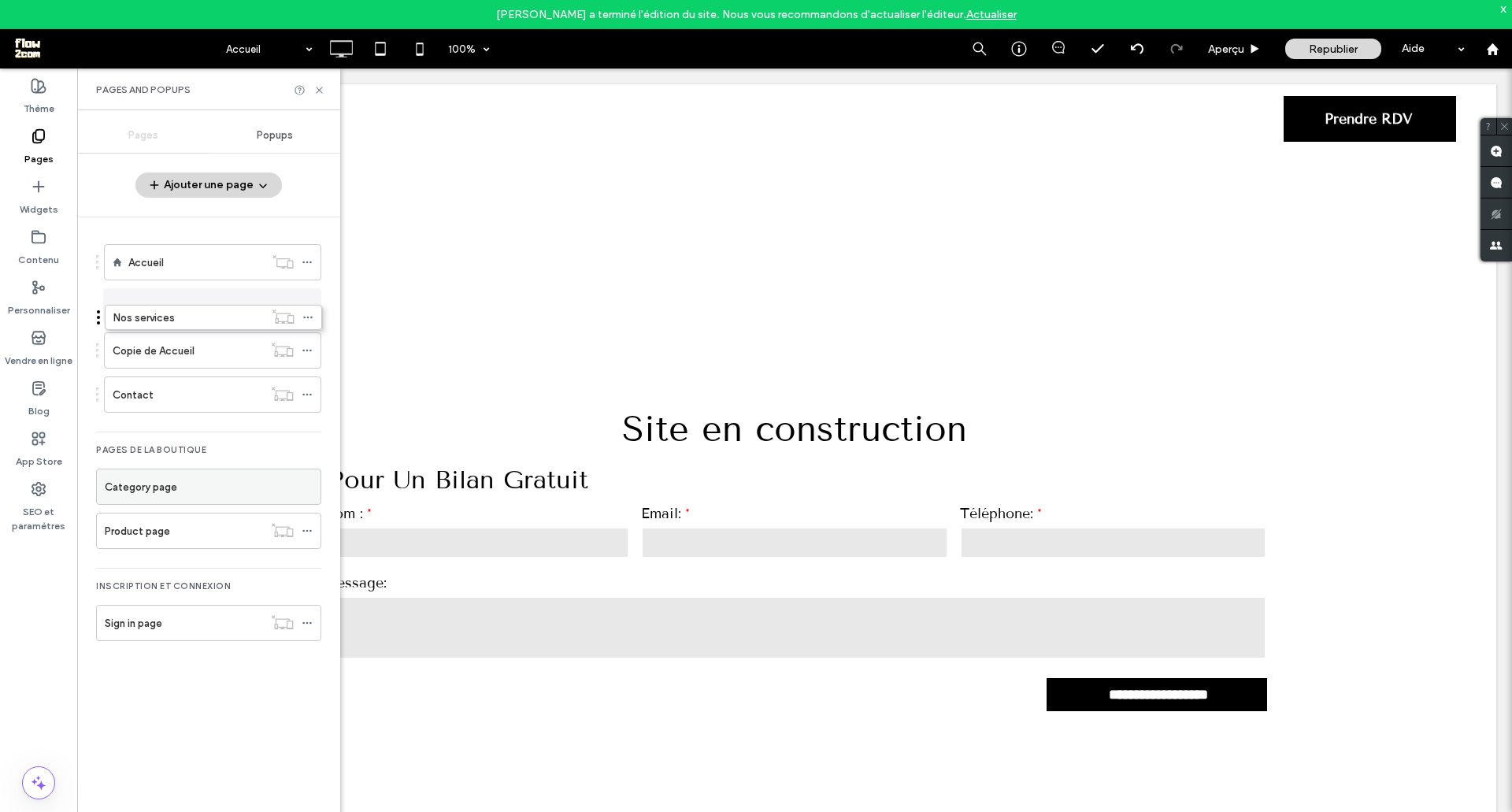
drag, startPoint x: 236, startPoint y: 400, endPoint x: 236, endPoint y: 328, distance: 72.0
click at [306, 529] on icon at bounding box center [306, 530] width 11 height 11
click at [33, 348] on label "Vendre en ligne" at bounding box center [38, 356] width 68 height 22
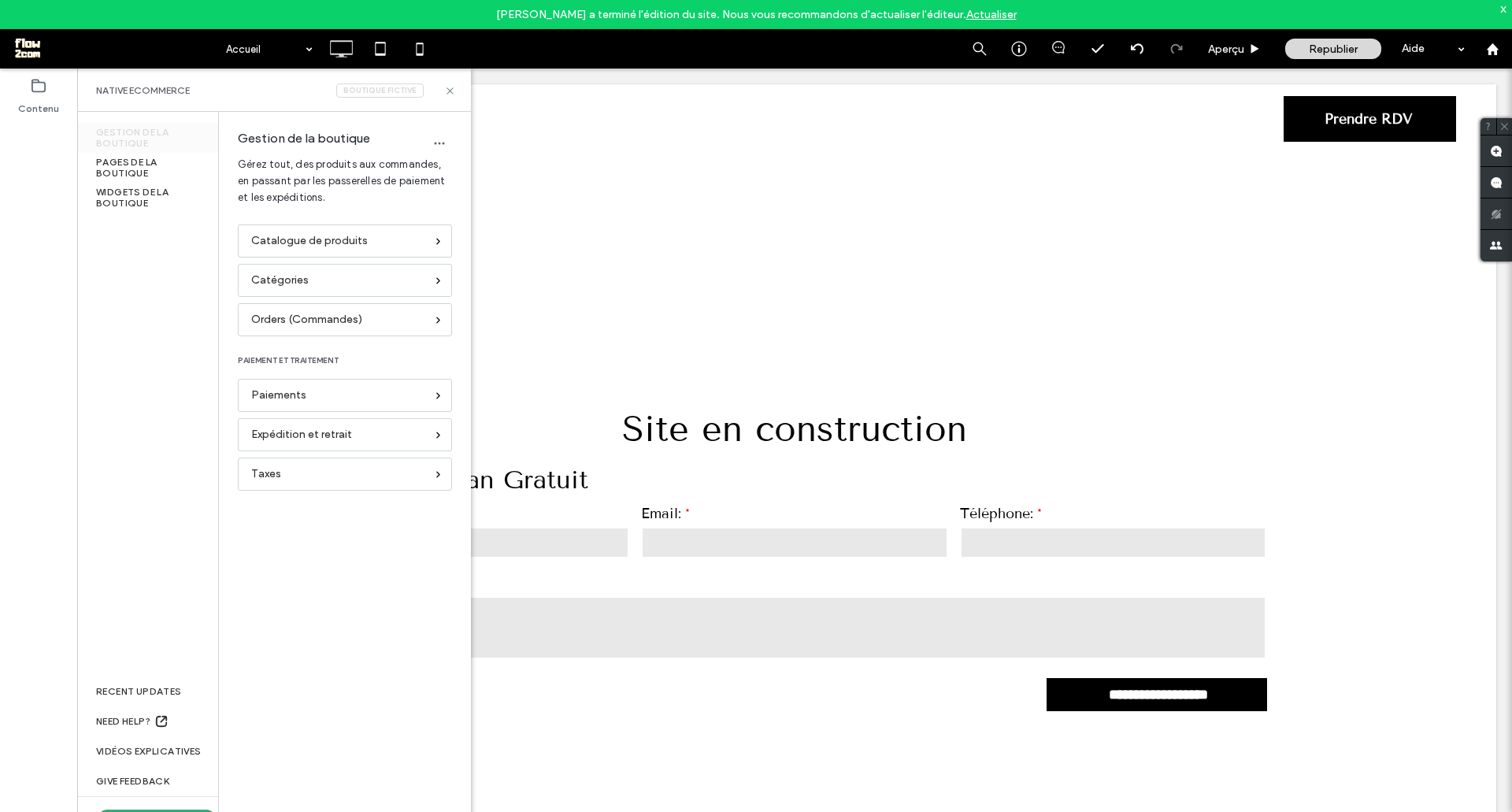
click at [154, 445] on div "Gestion de la boutique PAGES DE LA BOUTIQUE WIDGETS DE LA BOUTIQUE RECENT UPDAT…" at bounding box center [148, 476] width 142 height 729
click at [448, 92] on use at bounding box center [450, 90] width 7 height 7
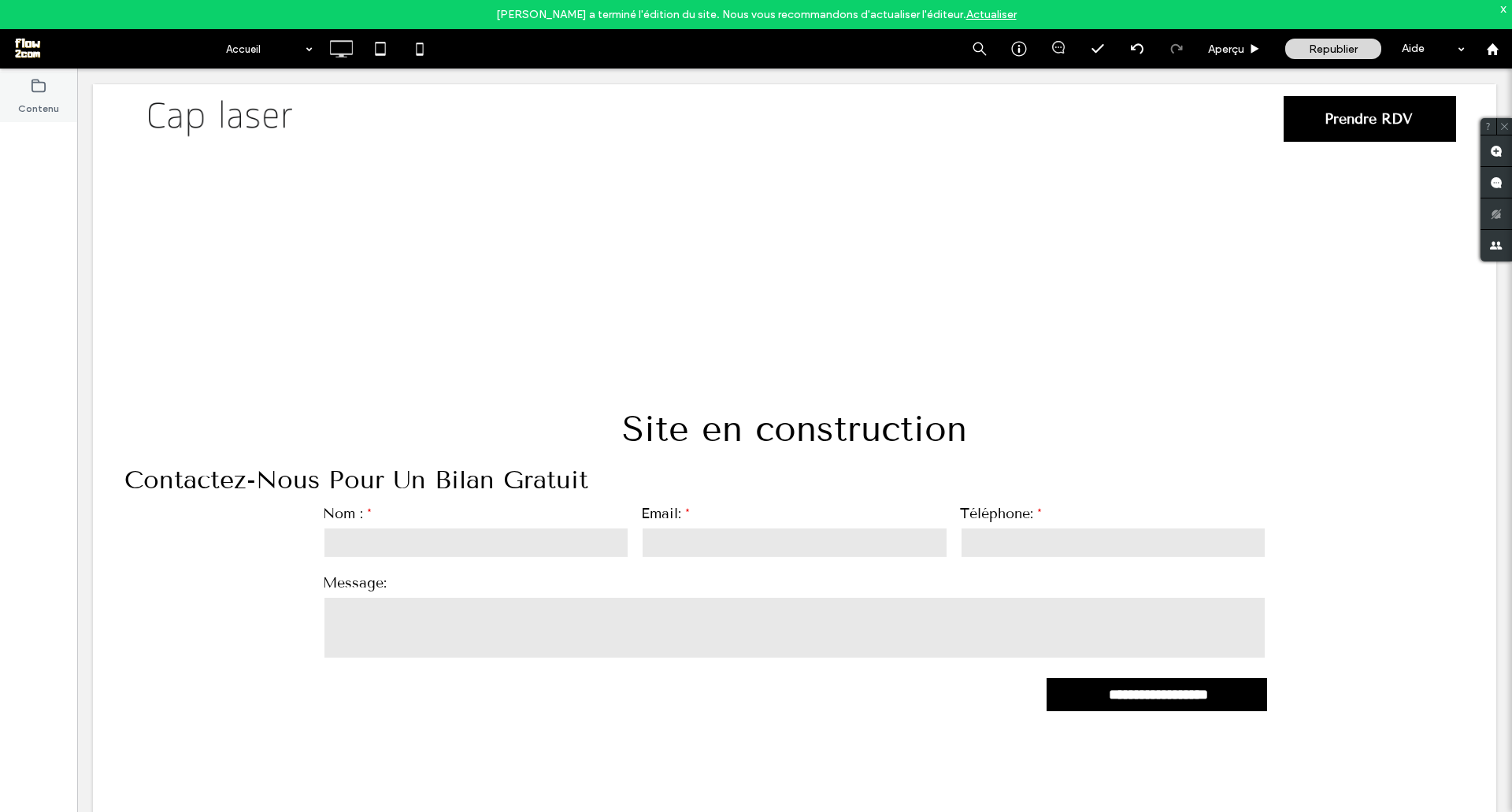
click at [37, 88] on icon at bounding box center [38, 85] width 15 height 15
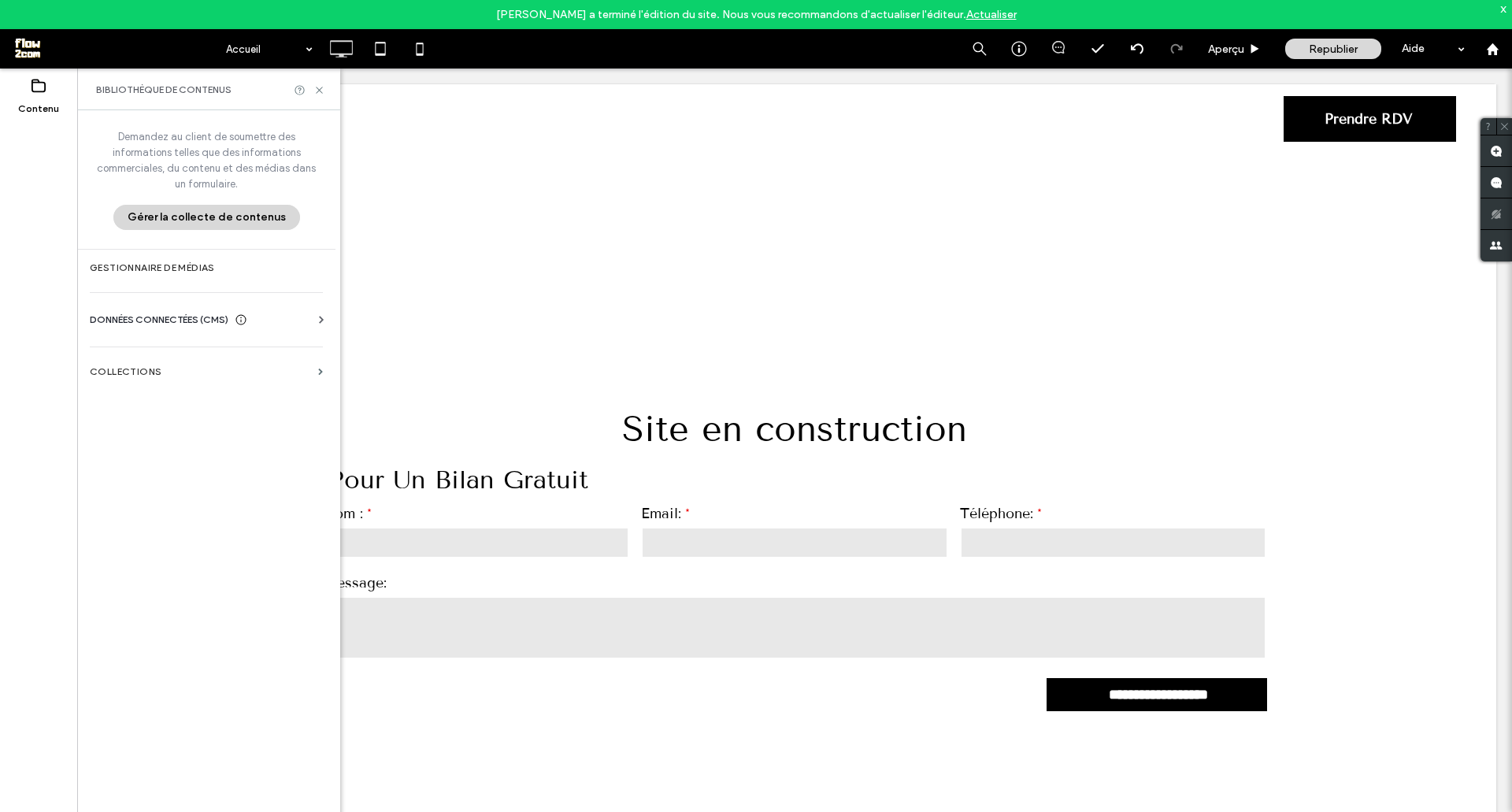
click at [27, 46] on span at bounding box center [114, 48] width 205 height 32
